Goal: Use online tool/utility: Utilize a website feature to perform a specific function

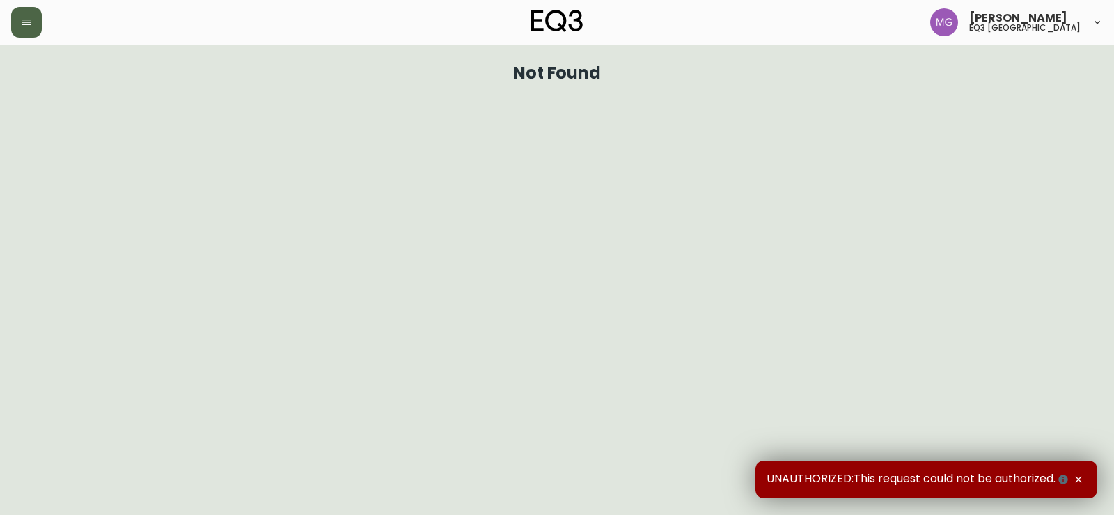
drag, startPoint x: 22, startPoint y: 23, endPoint x: 24, endPoint y: 39, distance: 16.2
click at [22, 23] on icon "button" at bounding box center [26, 22] width 11 height 11
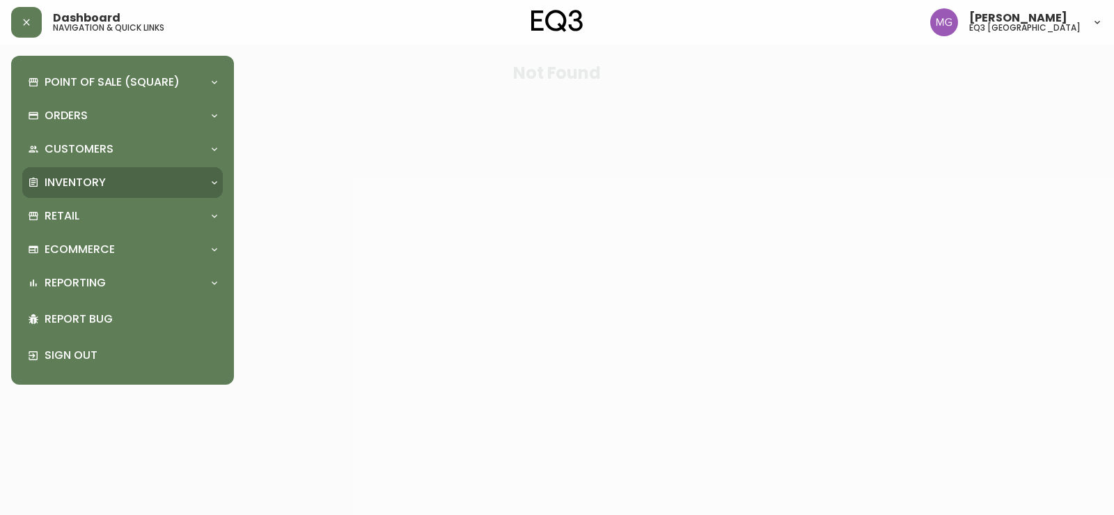
click at [98, 173] on div "Inventory" at bounding box center [122, 182] width 201 height 31
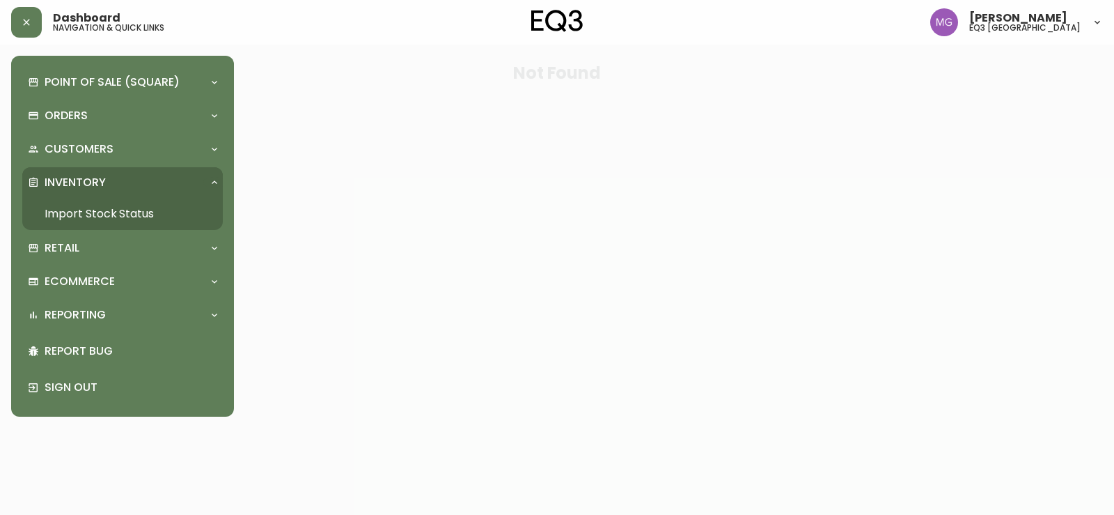
click at [120, 210] on link "Import Stock Status" at bounding box center [122, 214] width 201 height 32
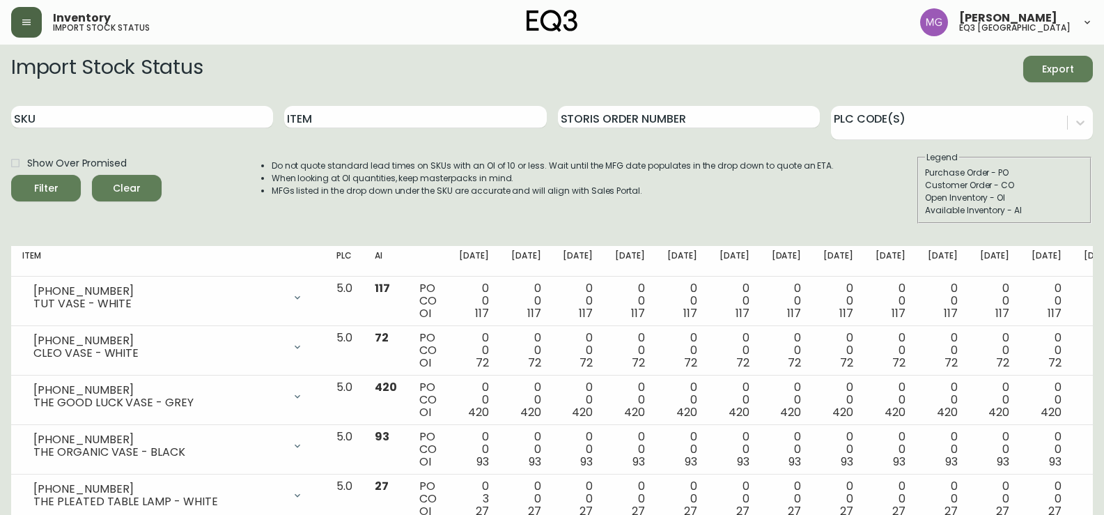
click at [27, 31] on button "button" at bounding box center [26, 22] width 31 height 31
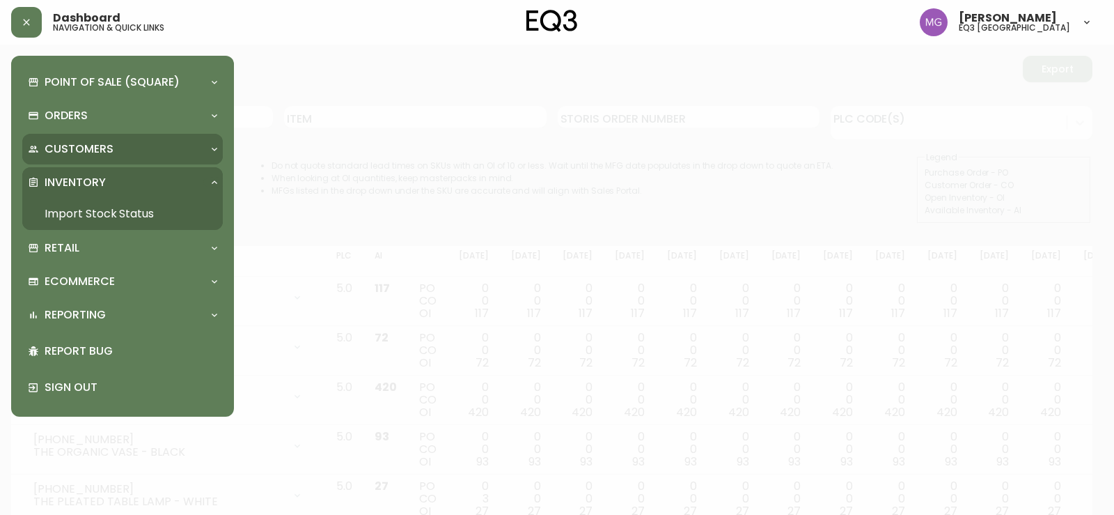
click at [83, 151] on p "Customers" at bounding box center [79, 148] width 69 height 15
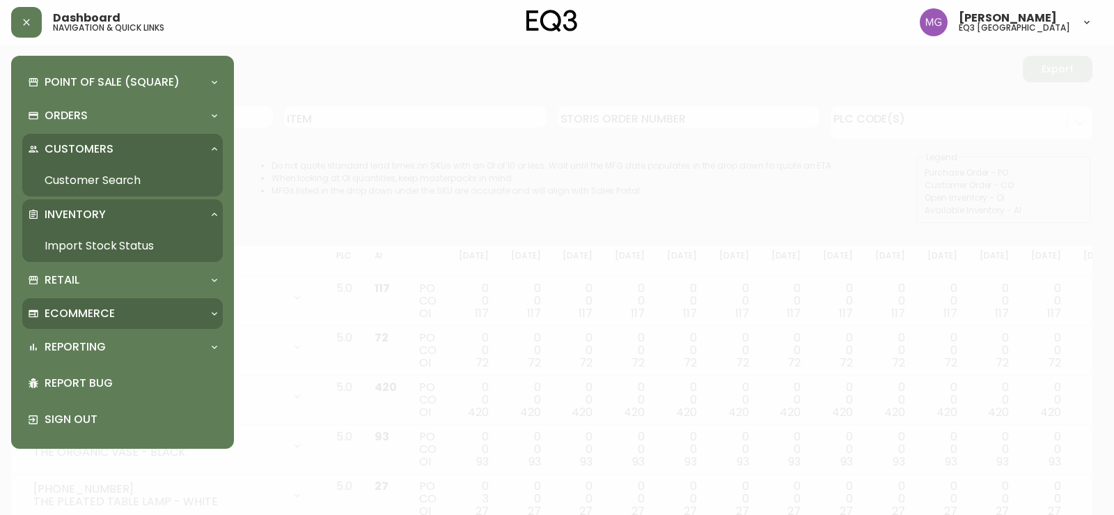
click at [100, 316] on p "Ecommerce" at bounding box center [80, 313] width 70 height 15
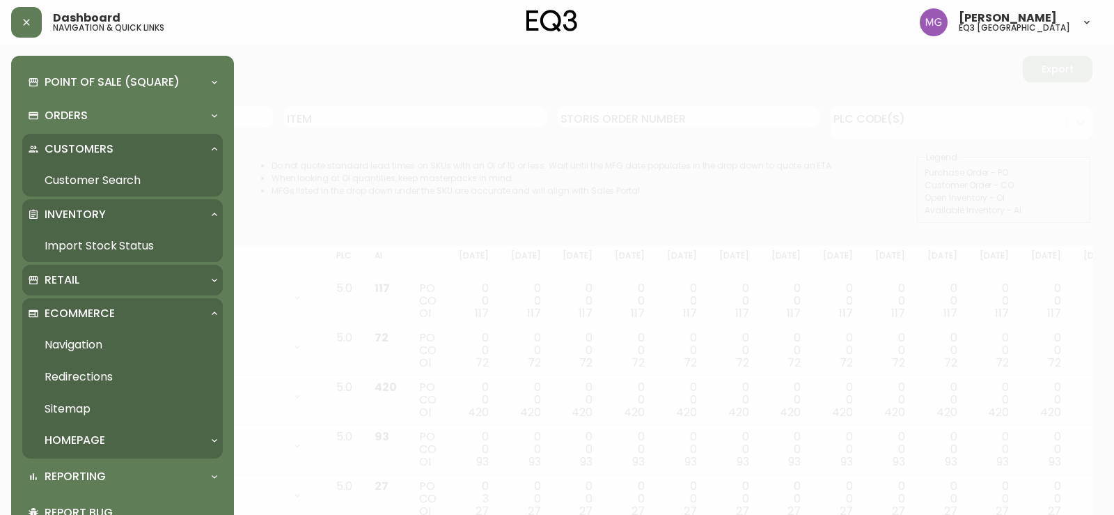
click at [105, 286] on div "Retail" at bounding box center [115, 279] width 175 height 15
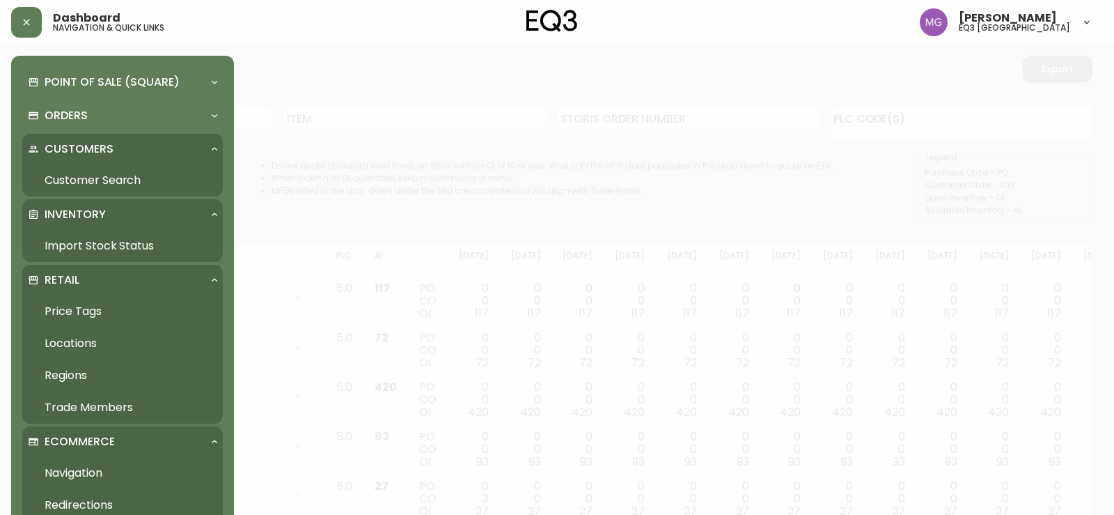
click at [85, 314] on link "Price Tags" at bounding box center [122, 311] width 201 height 32
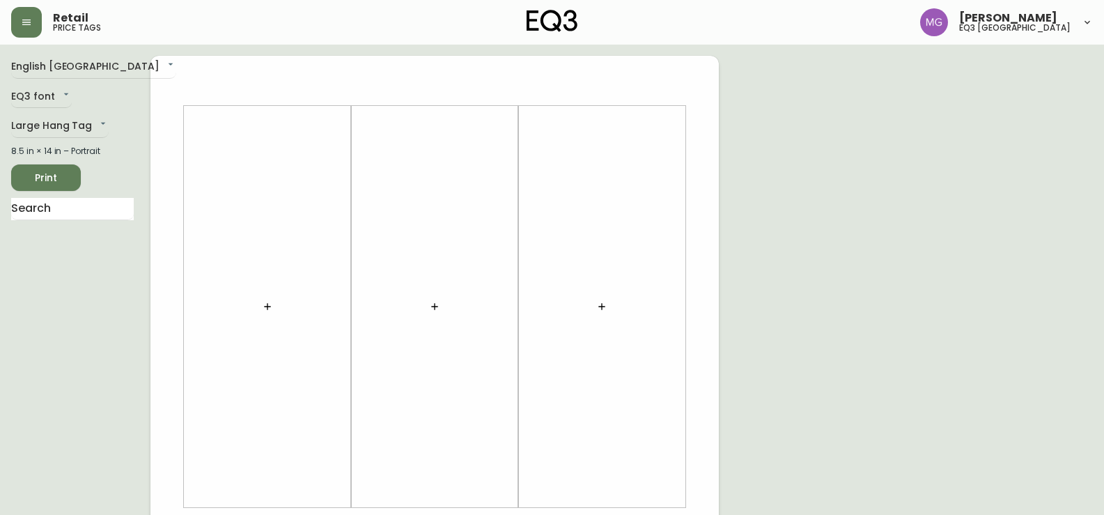
click at [111, 65] on div "English [GEOGRAPHIC_DATA] en_CA" at bounding box center [72, 67] width 123 height 23
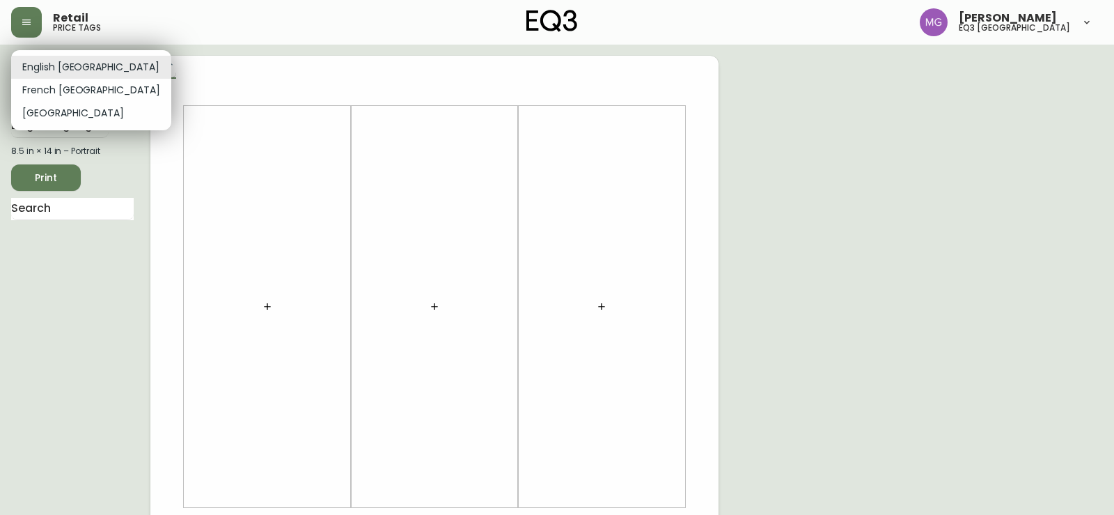
click at [75, 63] on body "Retail price tags [PERSON_NAME] eq3 [GEOGRAPHIC_DATA] English [GEOGRAPHIC_DATA]…" at bounding box center [557, 496] width 1114 height 992
click at [77, 91] on li "French [GEOGRAPHIC_DATA]" at bounding box center [91, 90] width 160 height 23
type input "fr_CA"
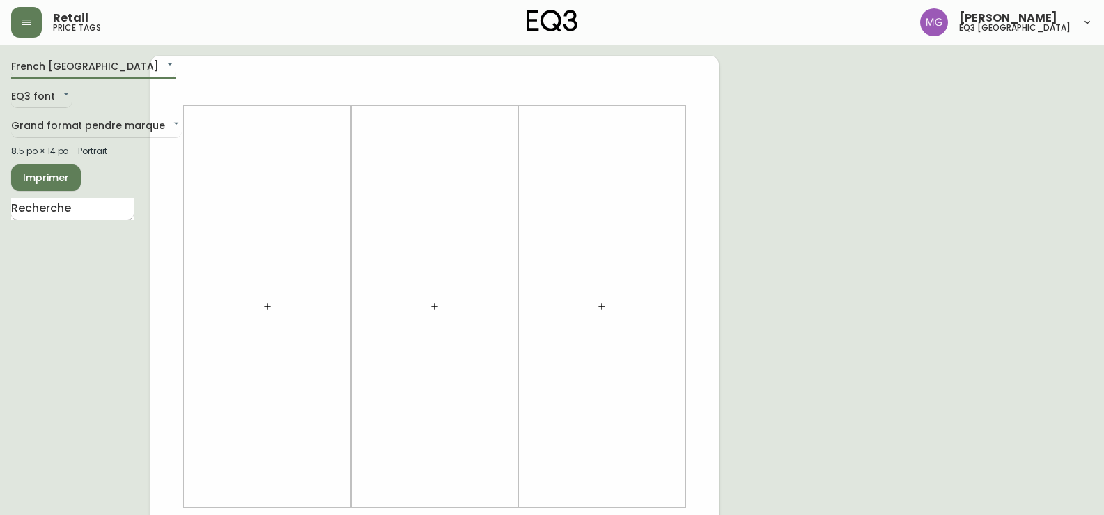
click at [48, 204] on input "text" at bounding box center [72, 209] width 123 height 22
type input "bila"
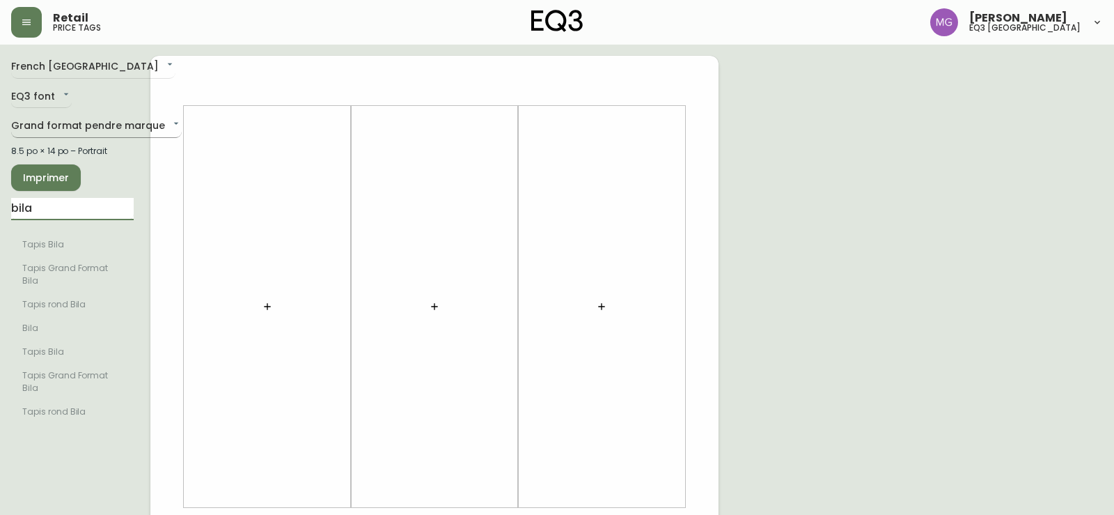
click at [159, 120] on body "Retail price tags [PERSON_NAME] eq3 [GEOGRAPHIC_DATA] [GEOGRAPHIC_DATA] fr_CA E…" at bounding box center [557, 496] width 1114 height 992
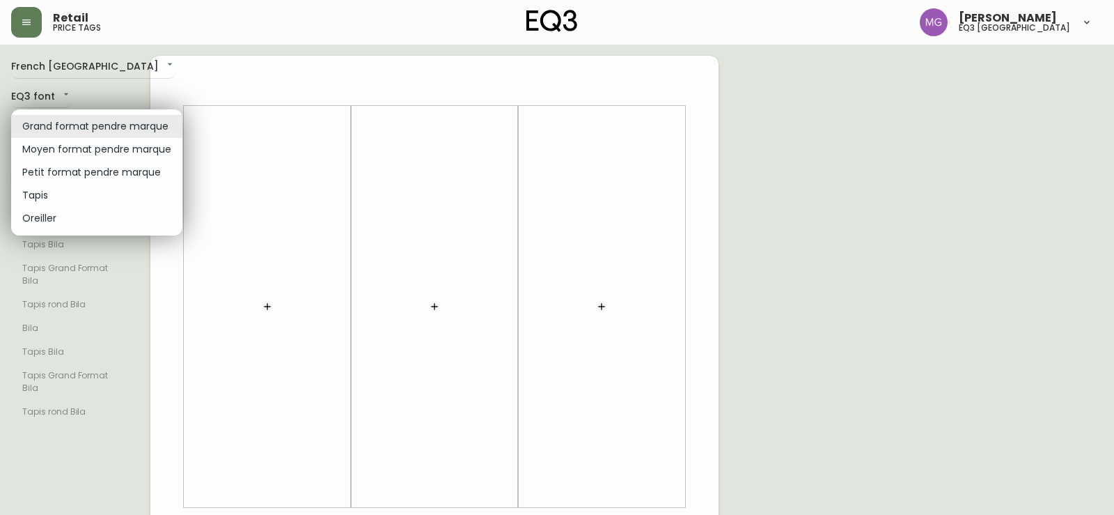
click at [126, 146] on li "Moyen format pendre marque" at bounding box center [96, 149] width 171 height 23
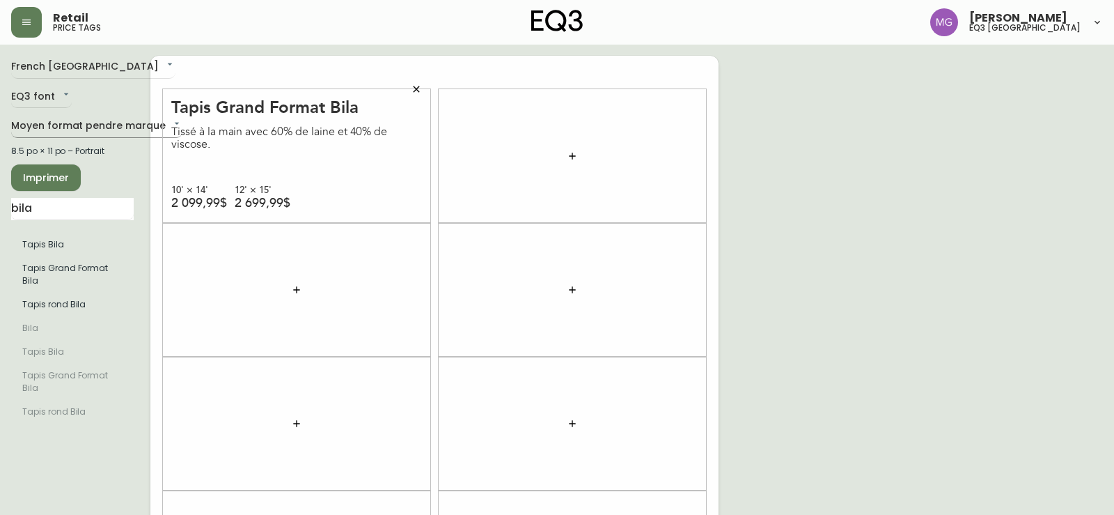
click at [162, 120] on body "Retail price tags [PERSON_NAME] eq3 [GEOGRAPHIC_DATA] [GEOGRAPHIC_DATA] fr_CA E…" at bounding box center [557, 395] width 1114 height 791
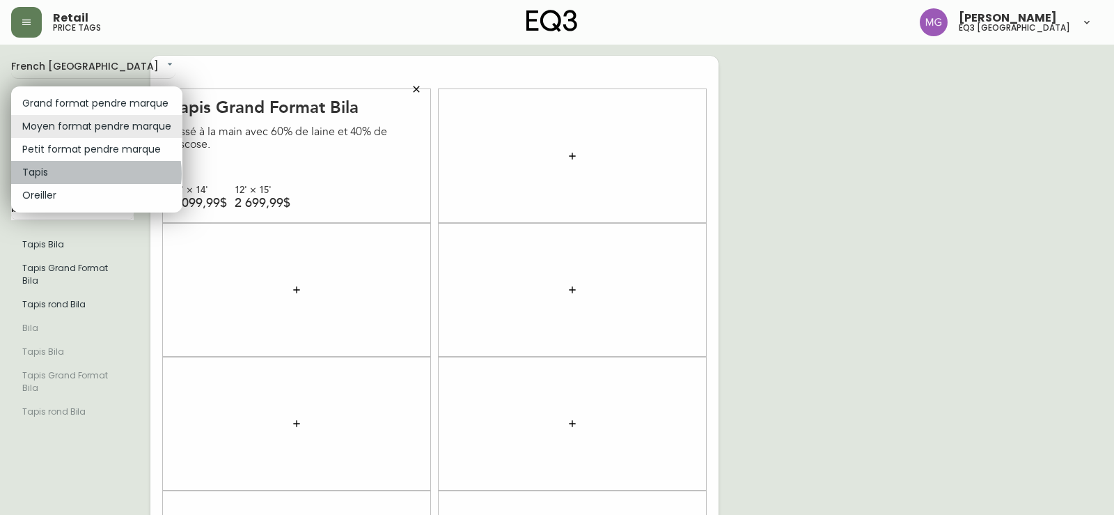
click at [95, 173] on li "Tapis" at bounding box center [96, 172] width 171 height 23
type input "rugs"
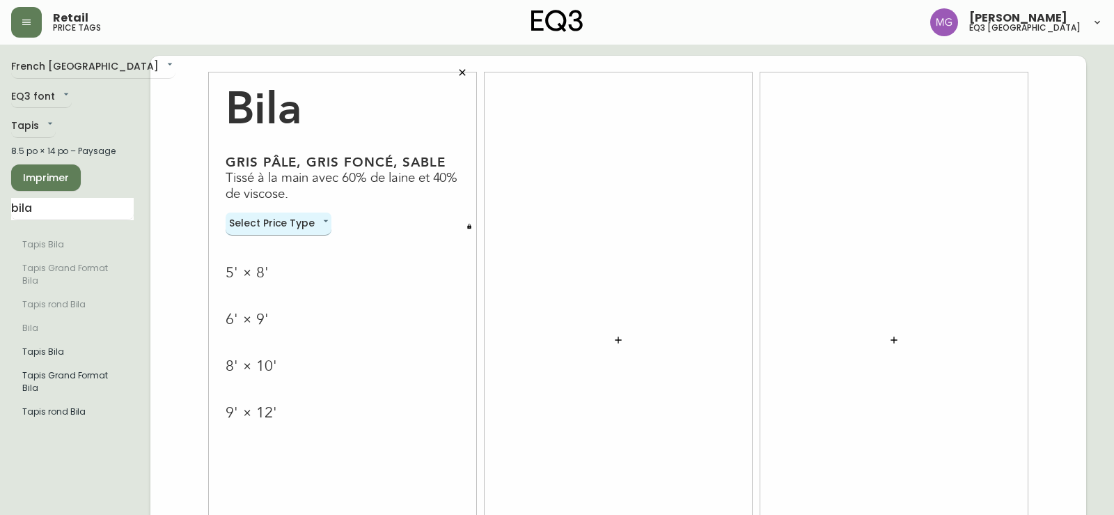
click at [326, 226] on body "Retail price tags [PERSON_NAME] eq3 [GEOGRAPHIC_DATA] [GEOGRAPHIC_DATA] fr_CA E…" at bounding box center [557, 312] width 1114 height 624
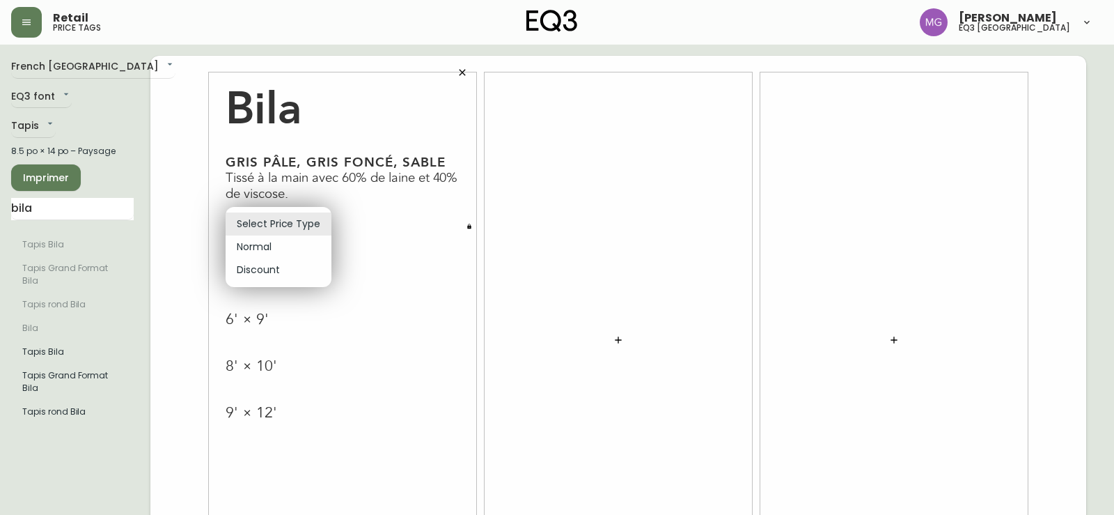
click at [280, 248] on li "Normal" at bounding box center [279, 246] width 106 height 23
type input "normal"
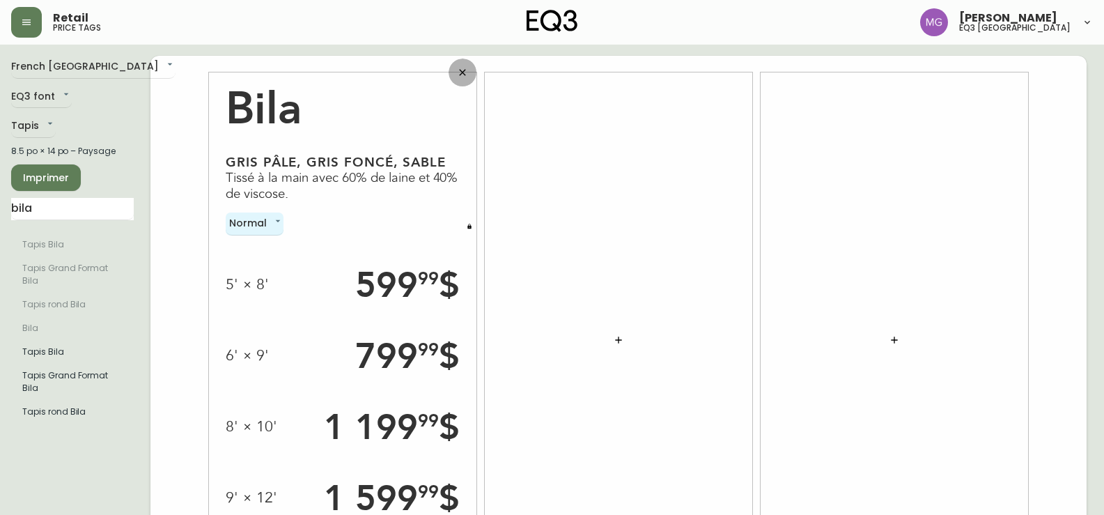
click at [462, 72] on icon "button" at bounding box center [462, 72] width 6 height 6
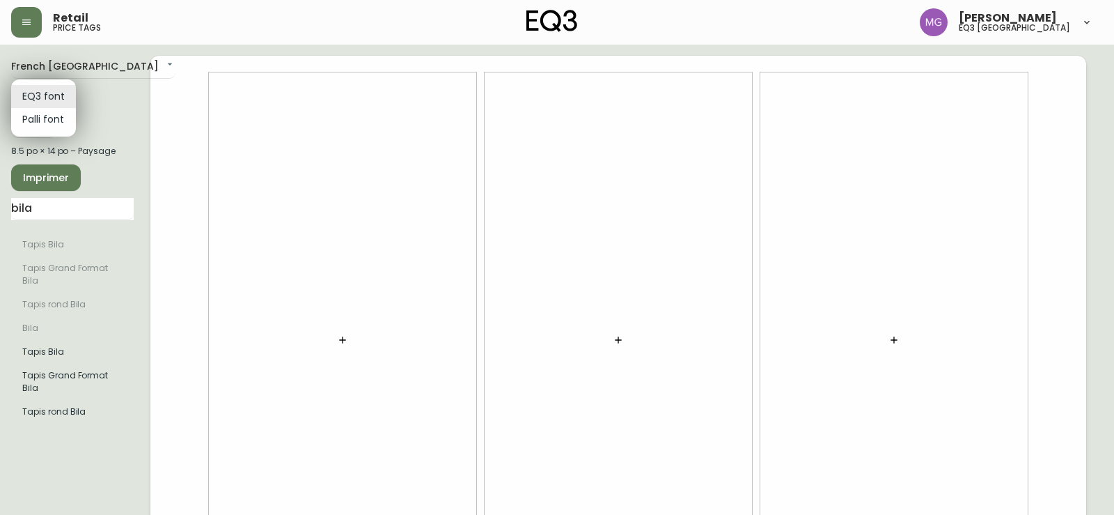
click at [59, 99] on body "Retail price tags [PERSON_NAME] eq3 [GEOGRAPHIC_DATA] [GEOGRAPHIC_DATA] fr_CA E…" at bounding box center [557, 312] width 1114 height 624
click at [59, 99] on li "EQ3 font" at bounding box center [43, 96] width 65 height 23
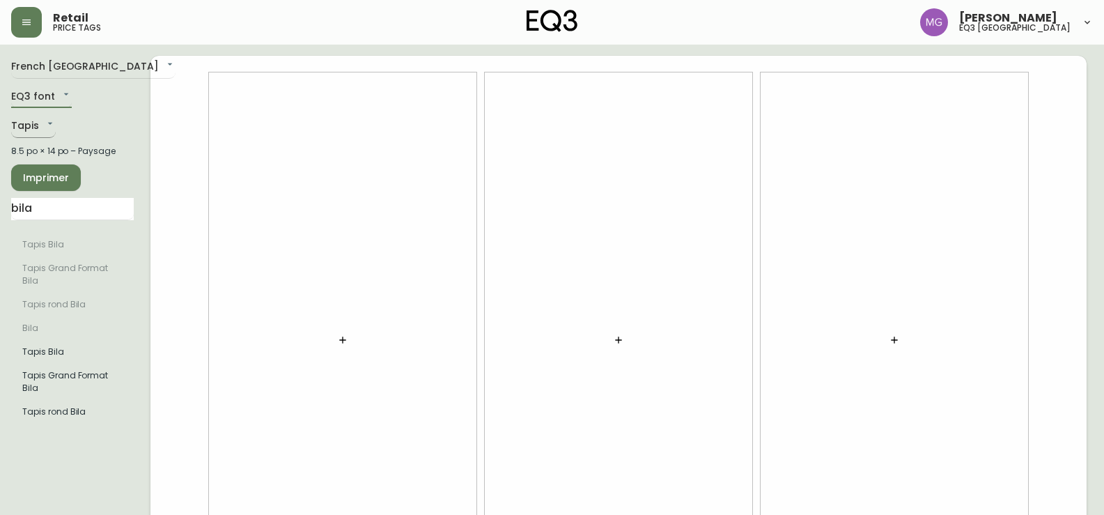
click at [49, 124] on body "Retail price tags [PERSON_NAME] eq3 [GEOGRAPHIC_DATA] [GEOGRAPHIC_DATA] fr_CA E…" at bounding box center [552, 312] width 1104 height 624
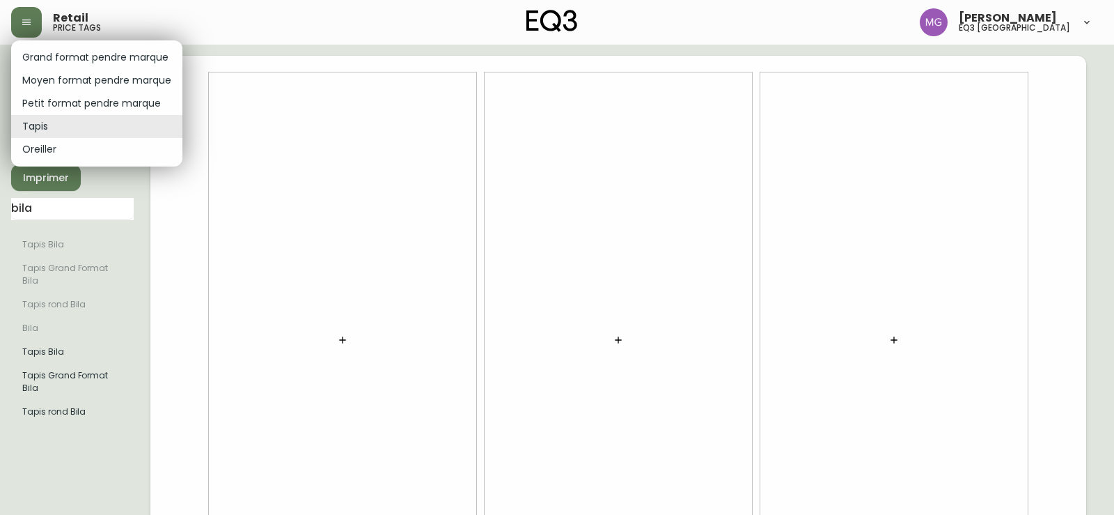
click at [90, 81] on li "Moyen format pendre marque" at bounding box center [96, 80] width 171 height 23
type input "medium"
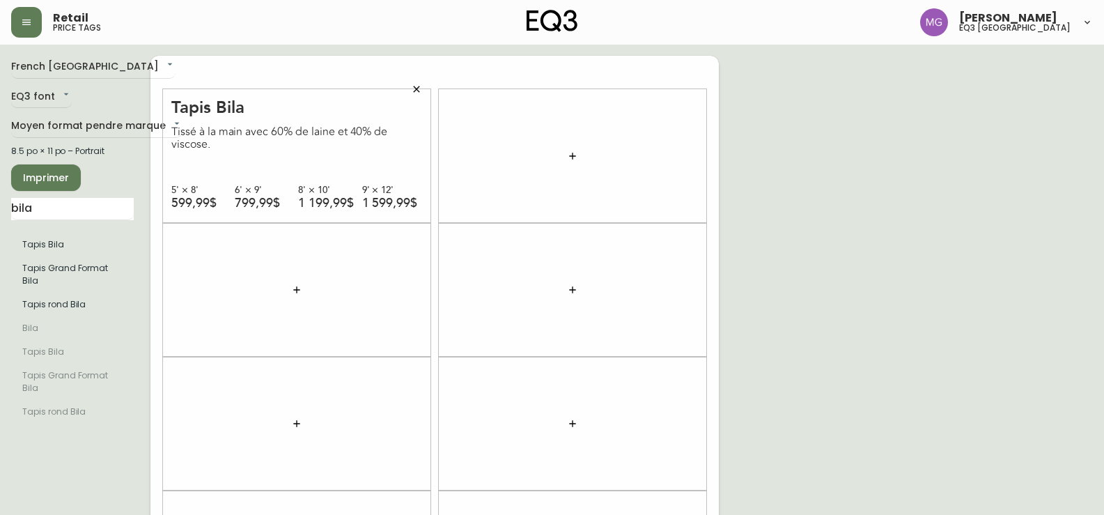
click at [65, 182] on span "Imprimer" at bounding box center [45, 177] width 47 height 17
